Goal: Task Accomplishment & Management: Manage account settings

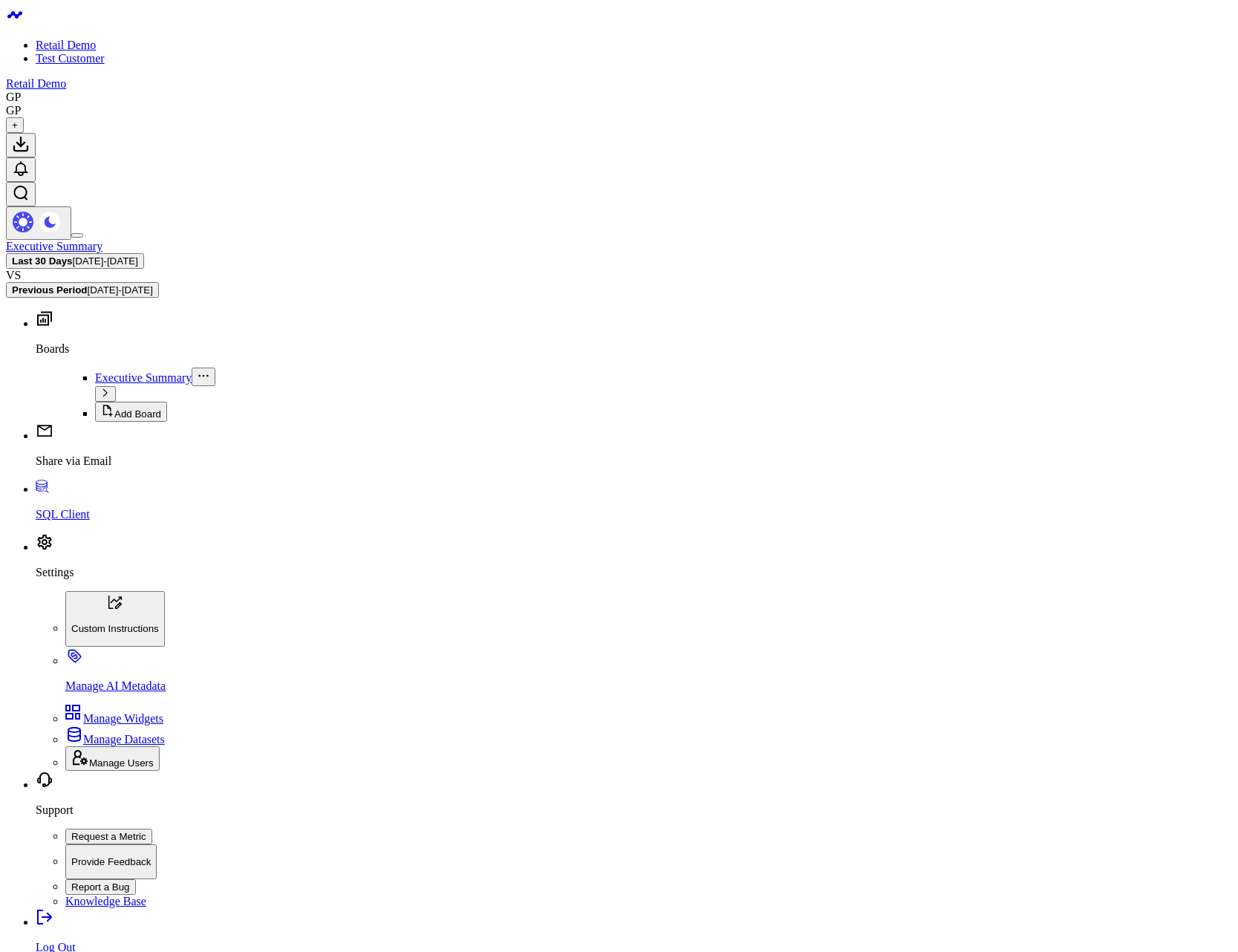
click at [87, 579] on link "Settings" at bounding box center [634, 560] width 1196 height 38
click at [109, 693] on p "Manage AI Metadata" at bounding box center [648, 686] width 1167 height 14
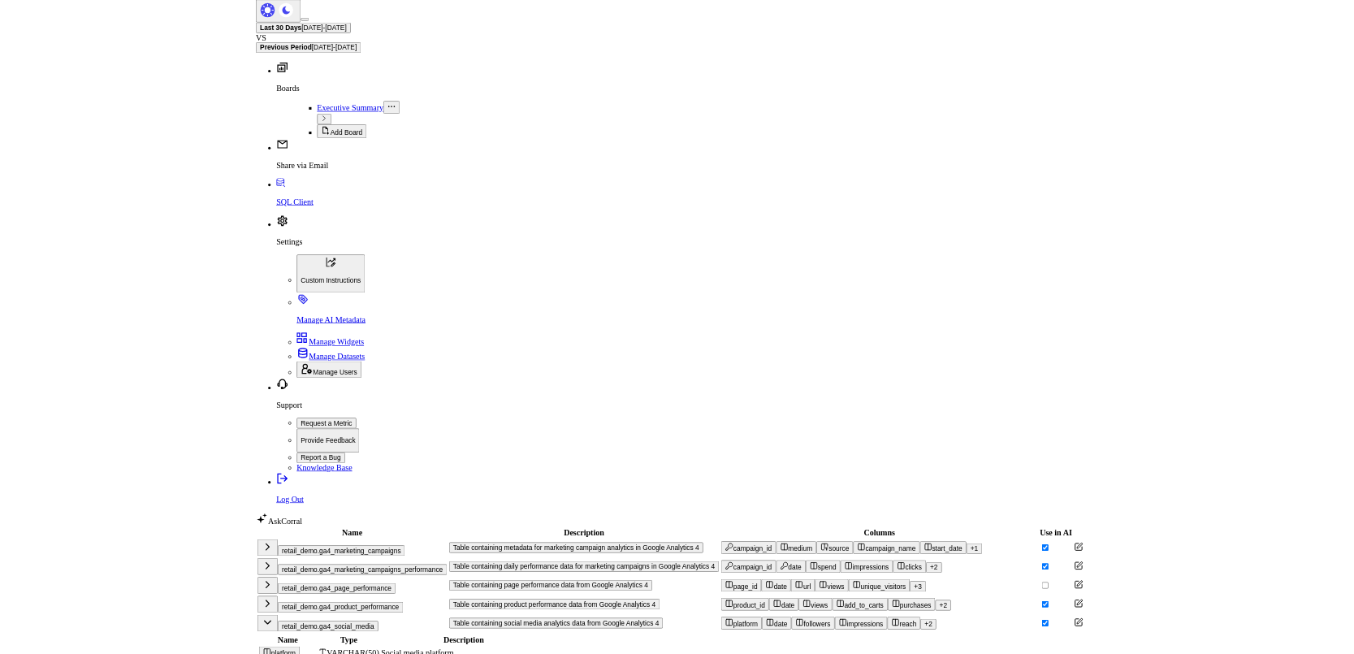
scroll to position [125, 0]
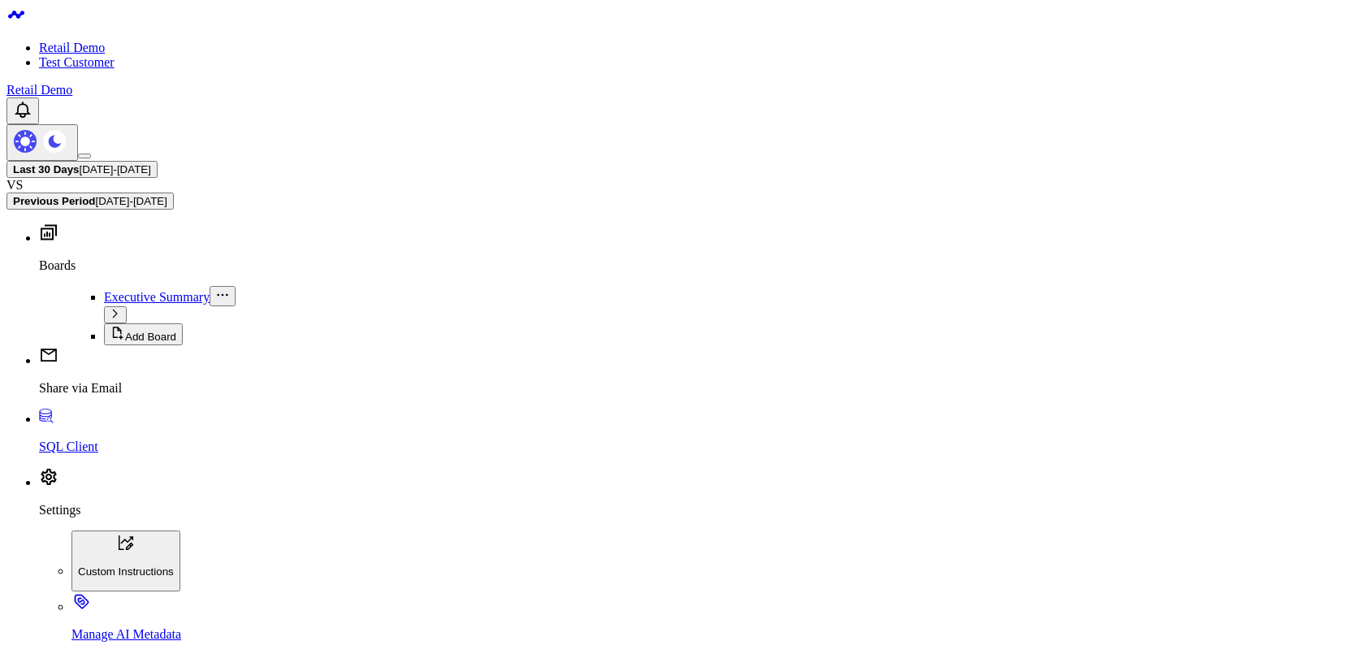
scroll to position [0, 0]
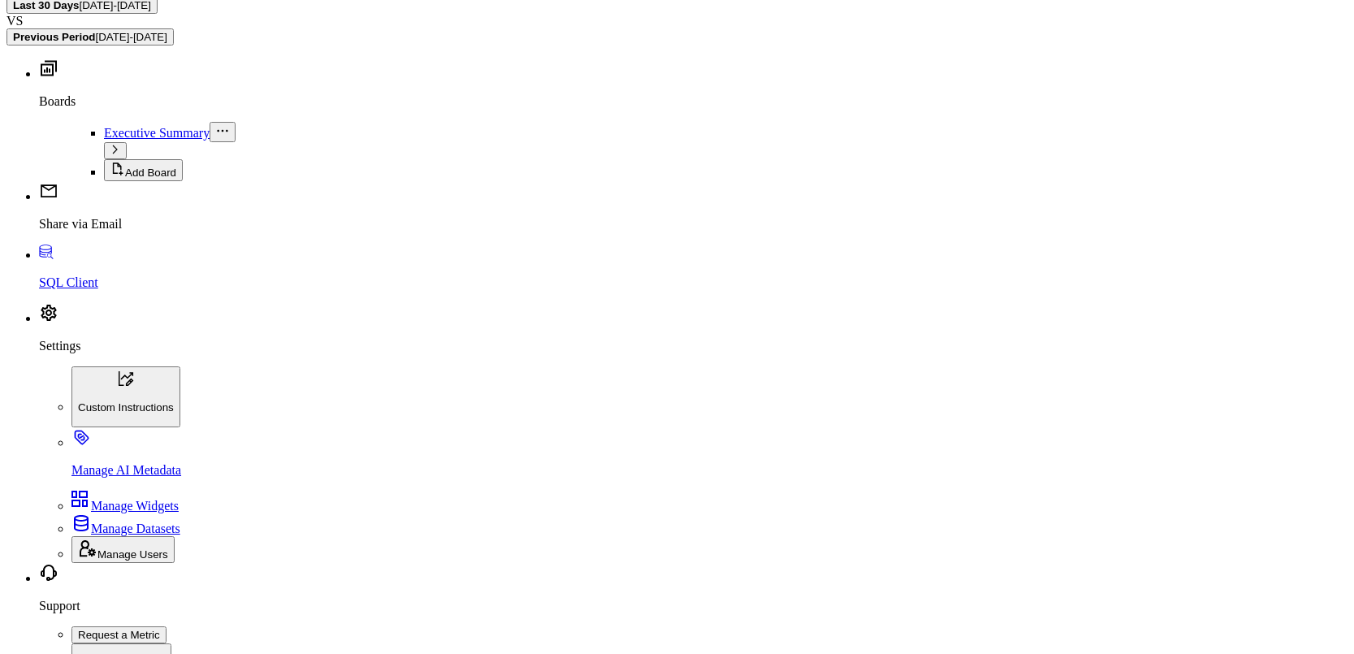
scroll to position [362, 0]
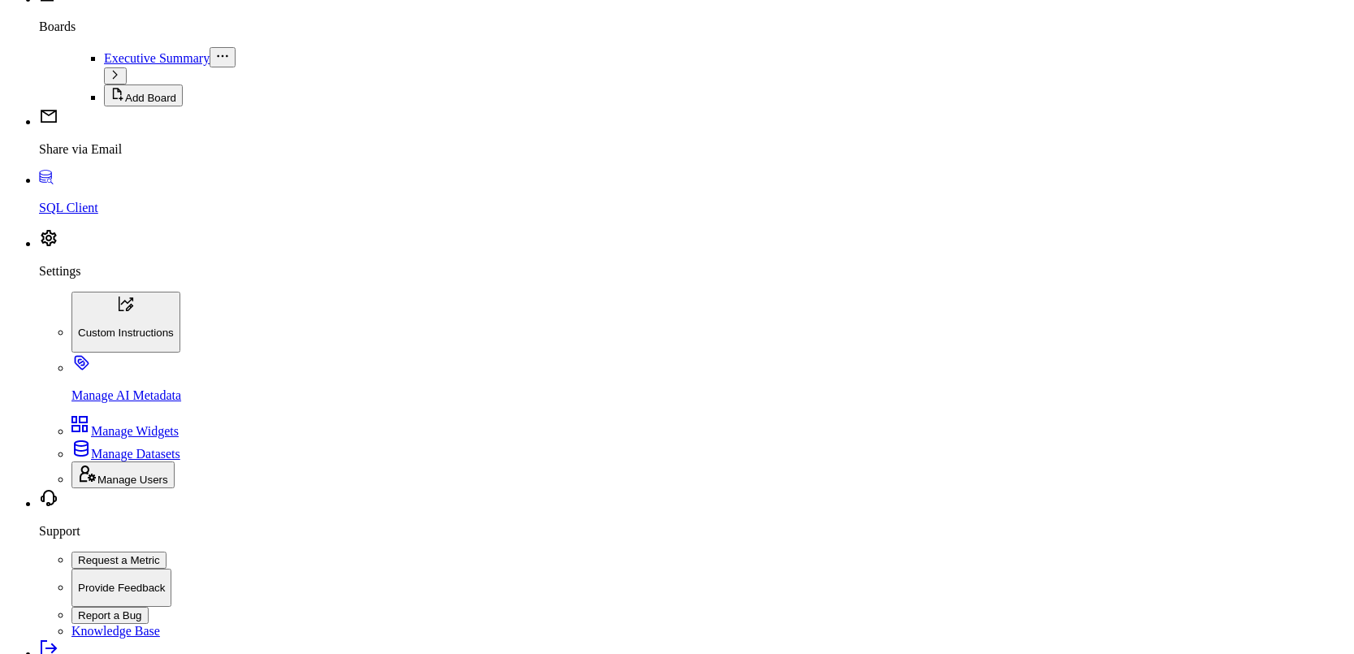
scroll to position [244, 0]
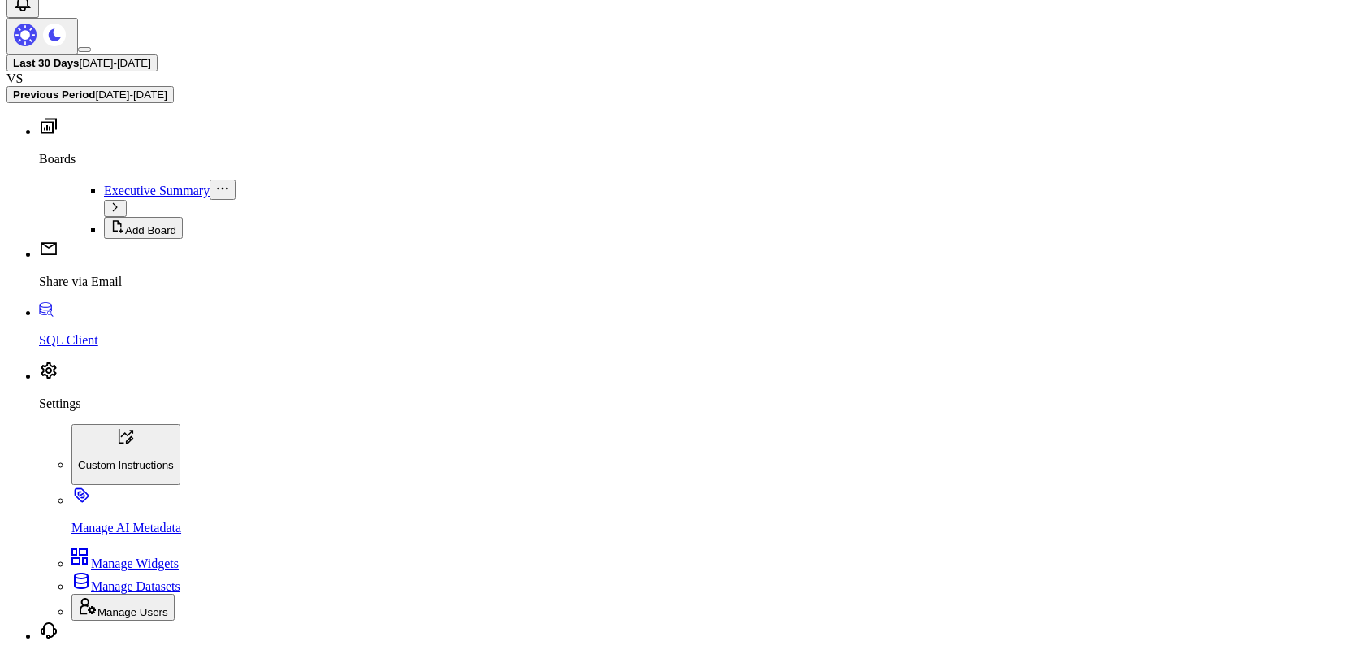
scroll to position [0, 0]
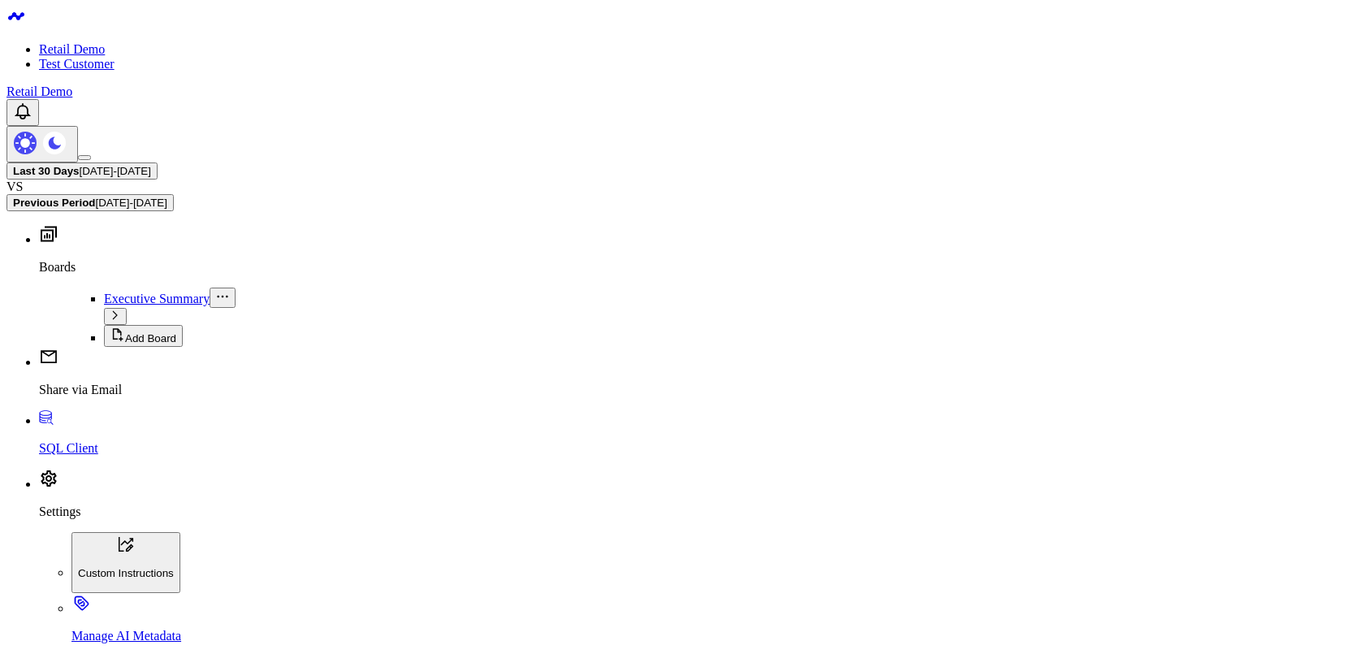
click at [925, 162] on div "Last 30 Days 08/11/25 - 09/09/25 VS Previous Period 07/12/25 - 08/10/25" at bounding box center [676, 186] width 1341 height 49
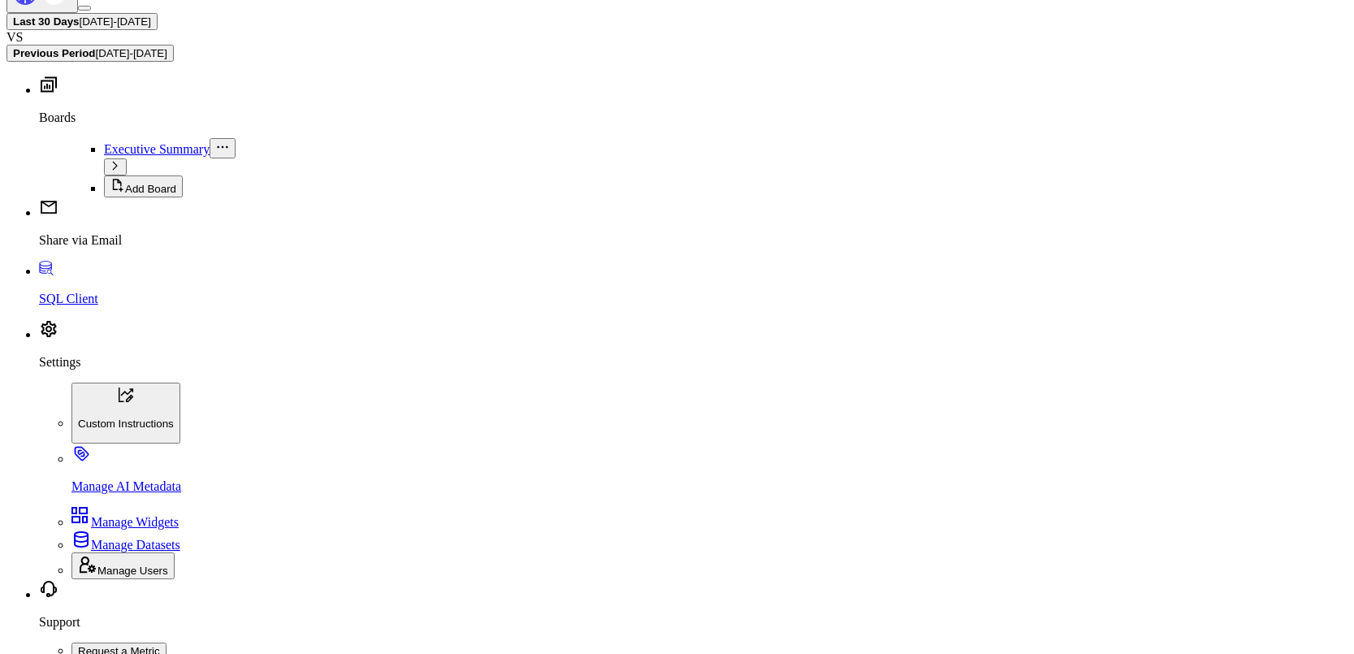
scroll to position [97, 0]
